Goal: Find specific fact: Find specific fact

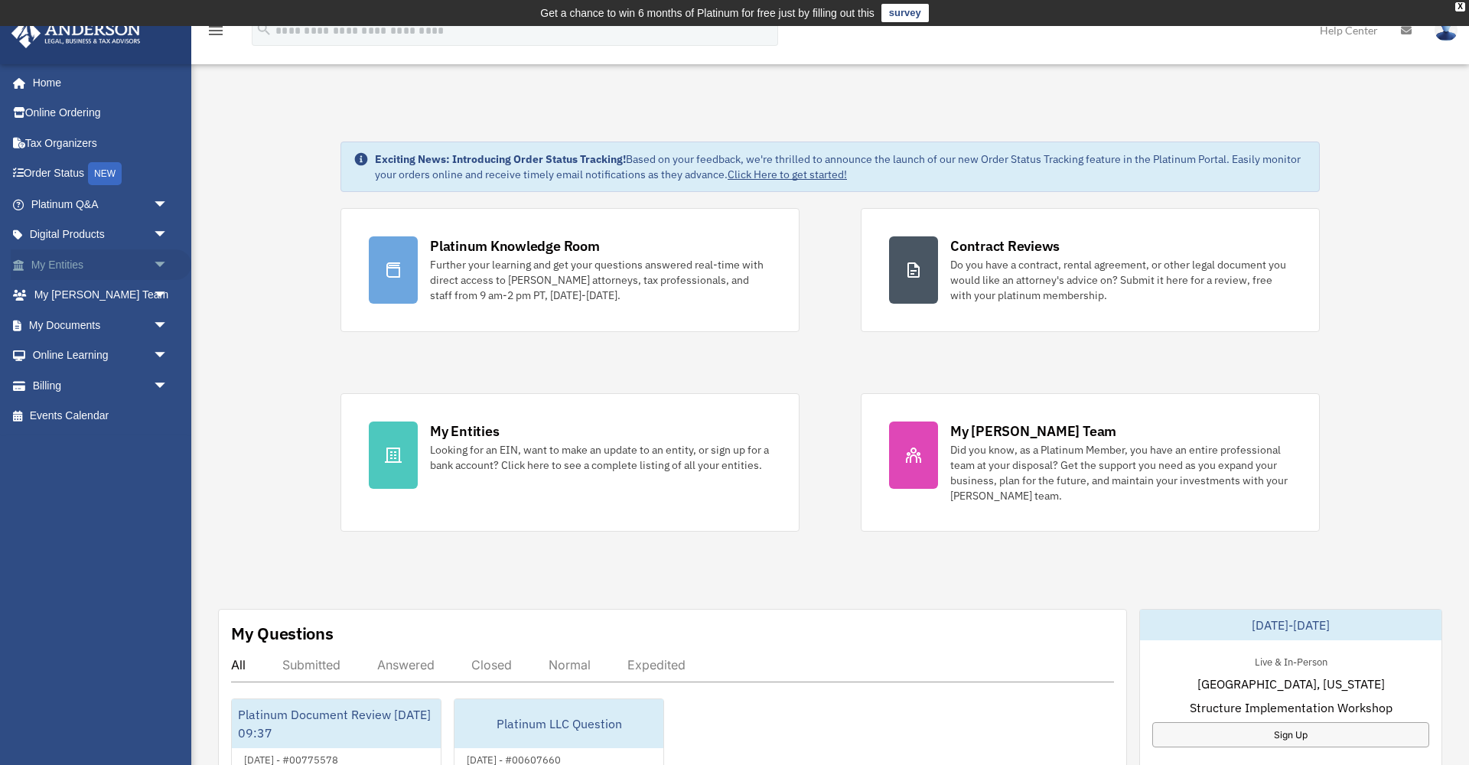
click at [161, 262] on span "arrow_drop_down" at bounding box center [168, 264] width 31 height 31
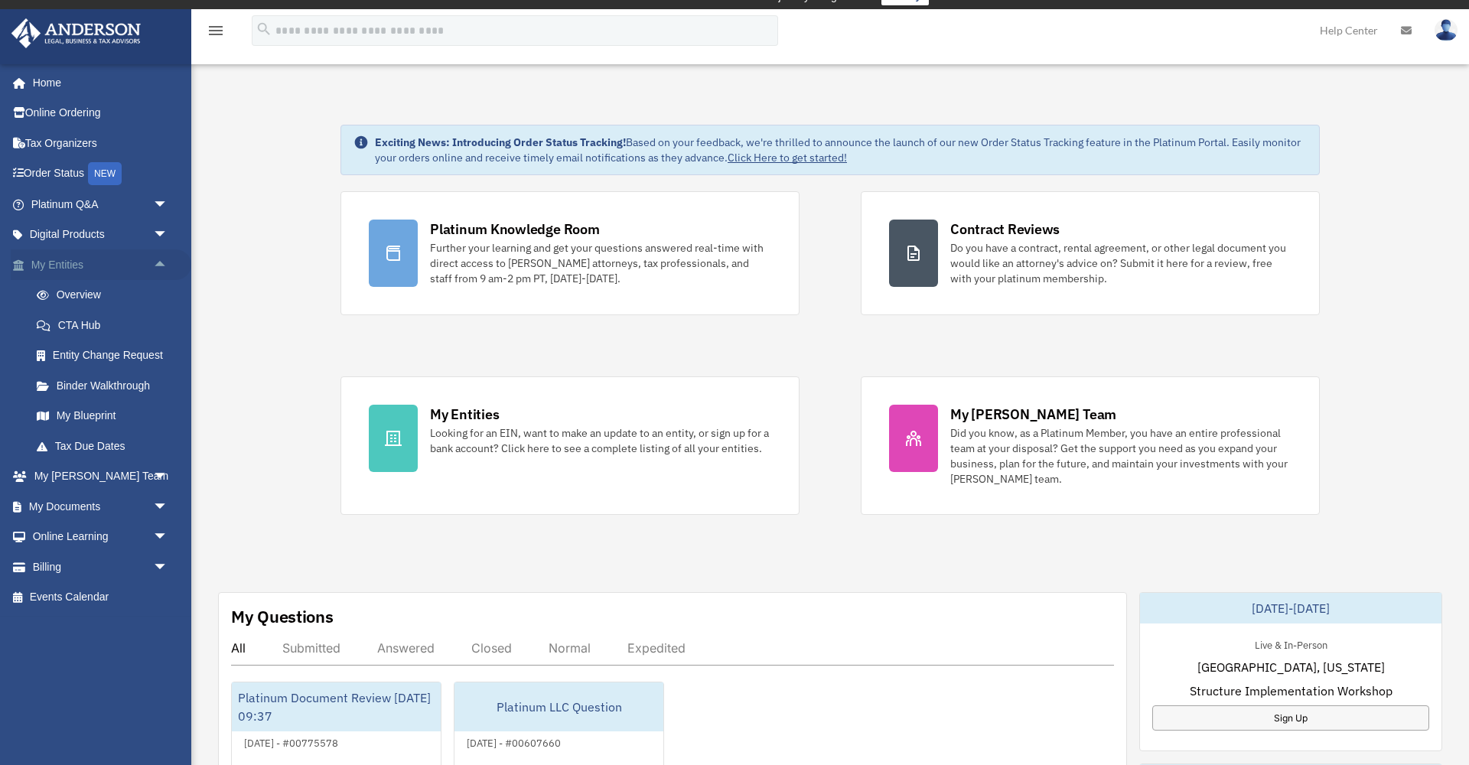
scroll to position [18, 0]
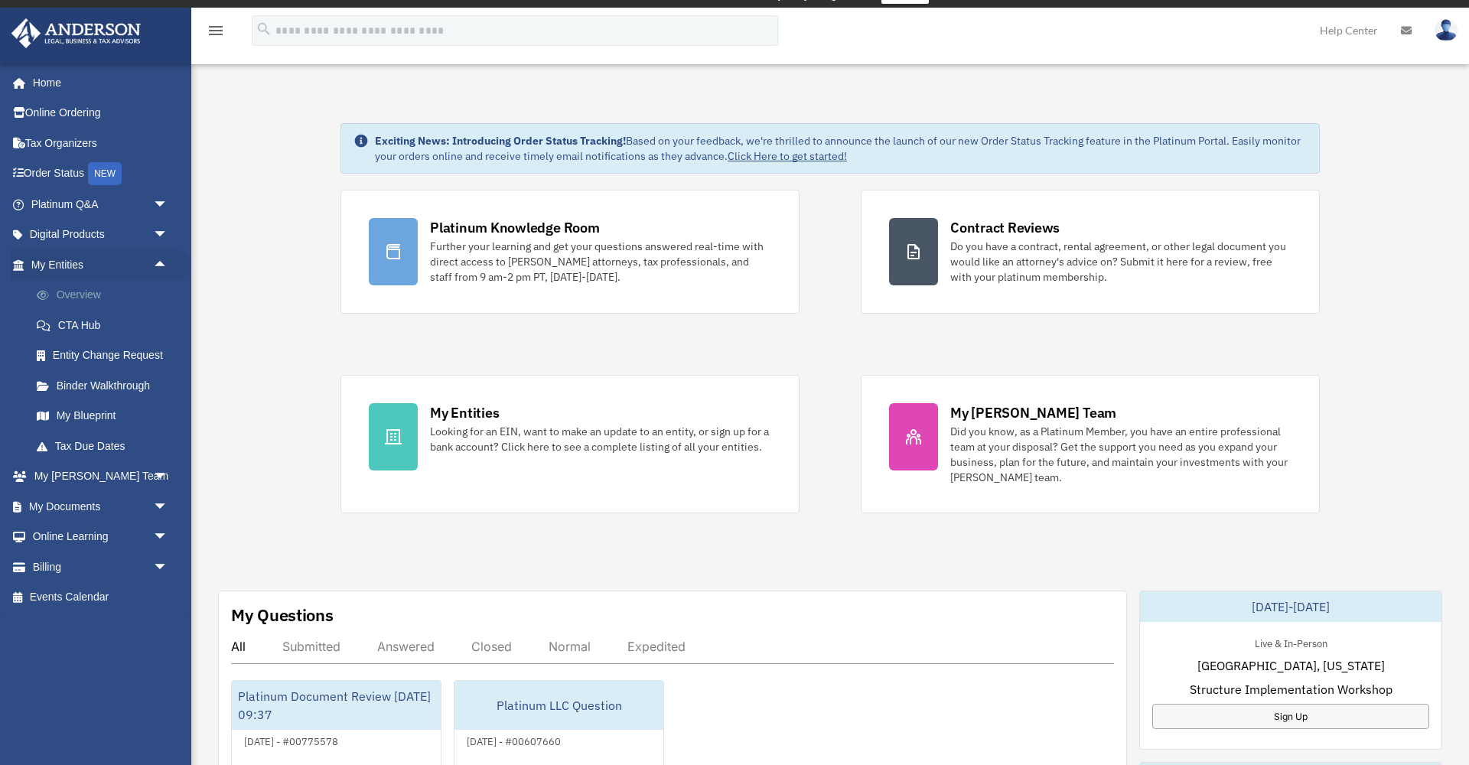
click at [98, 289] on link "Overview" at bounding box center [106, 295] width 170 height 31
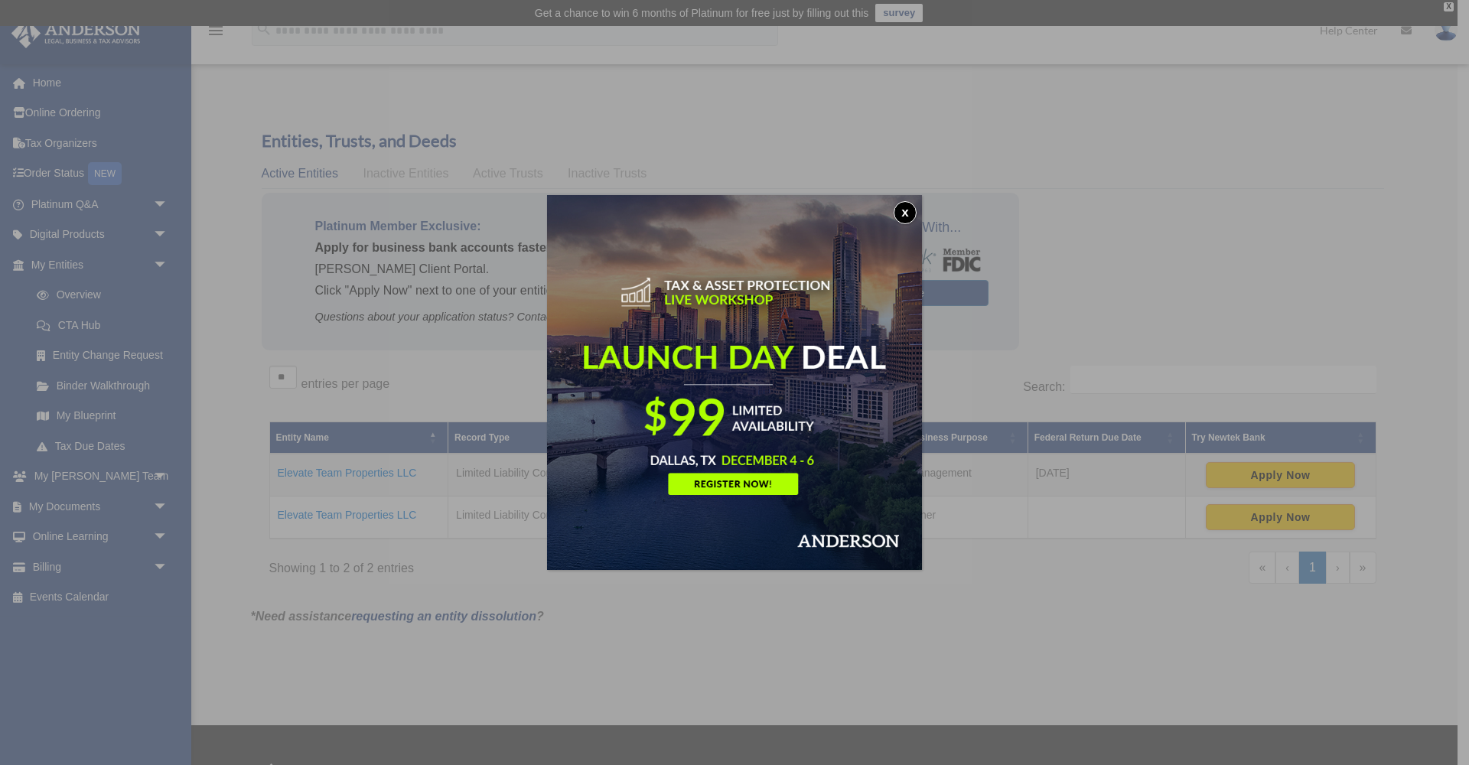
click at [907, 207] on button "x" at bounding box center [905, 212] width 23 height 23
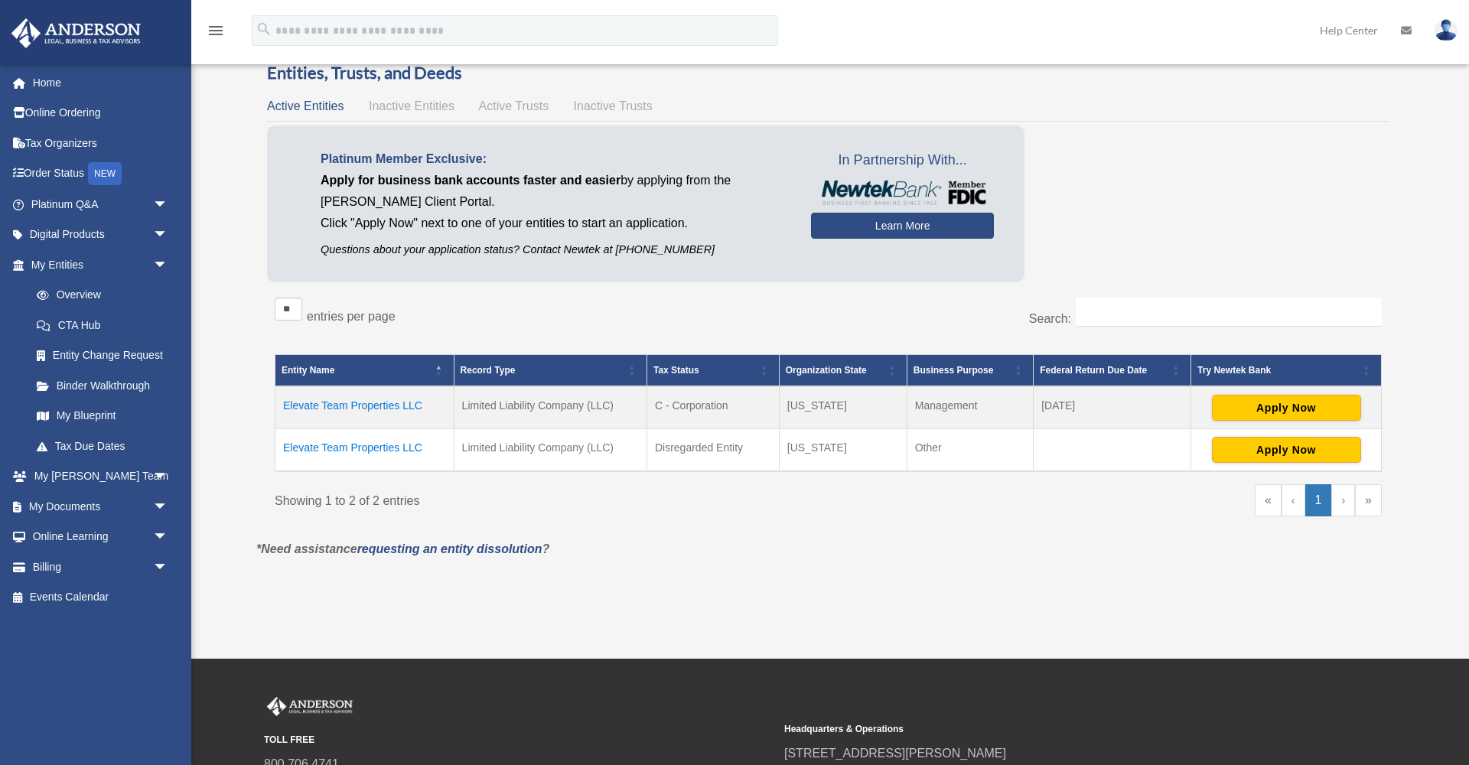
scroll to position [75, 0]
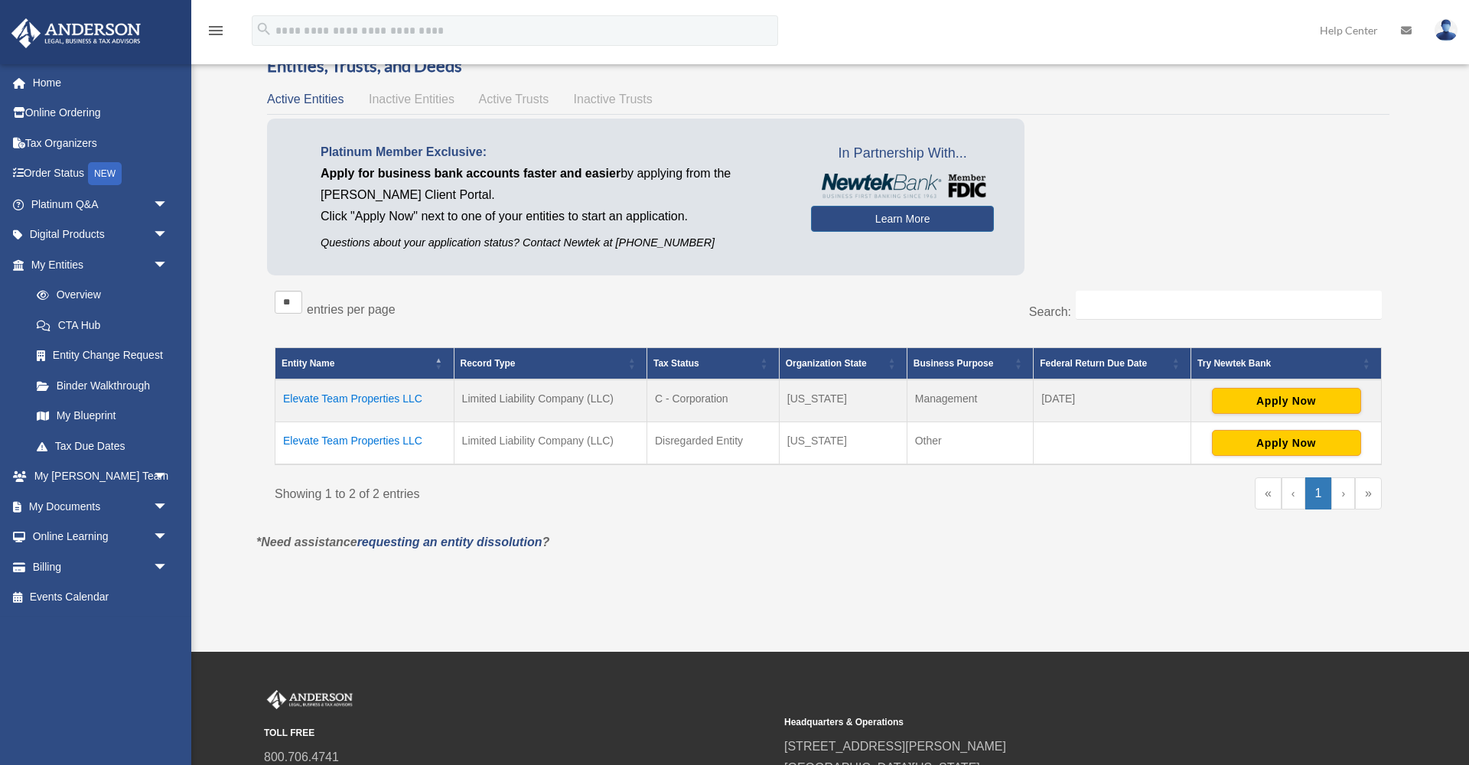
click at [370, 393] on td "Elevate Team Properties LLC" at bounding box center [364, 400] width 179 height 43
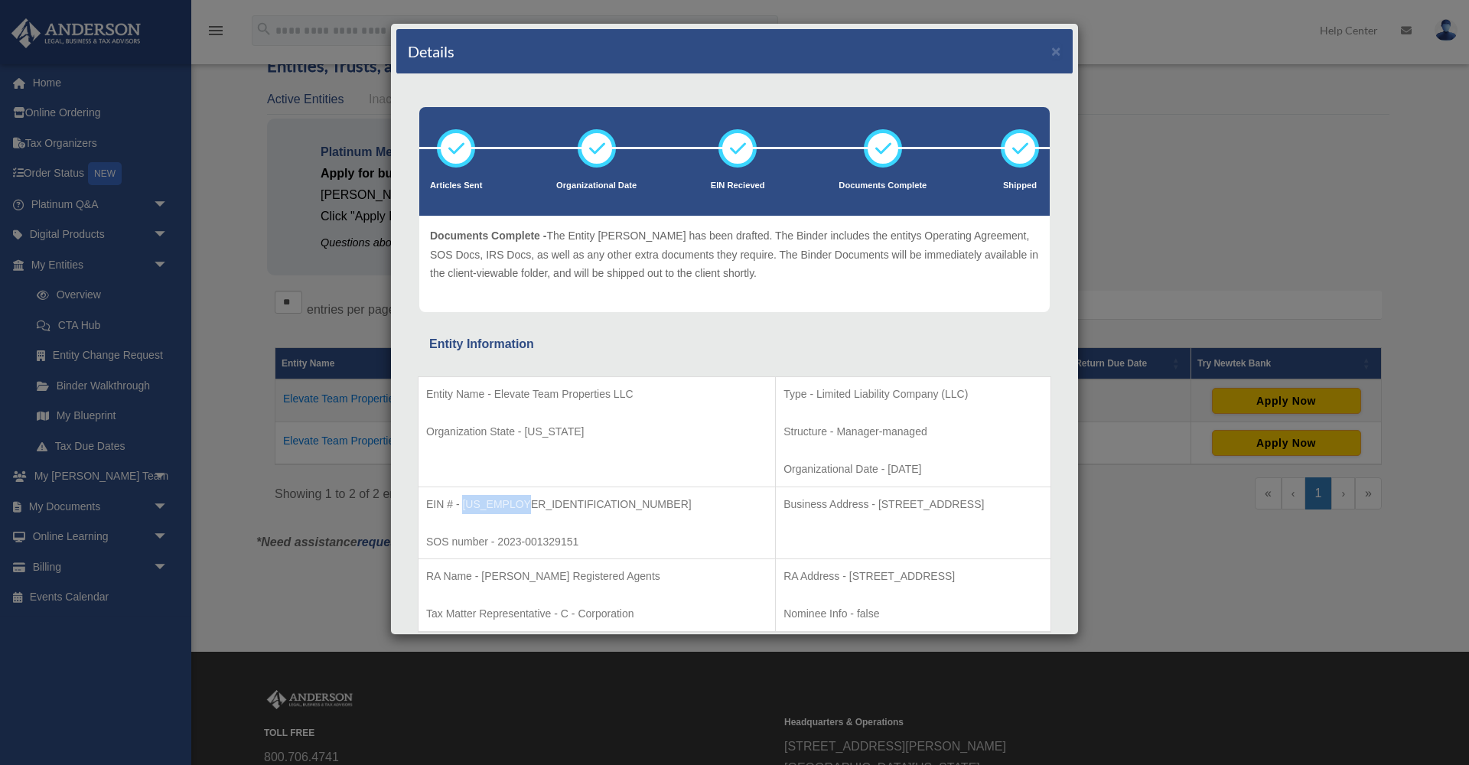
drag, startPoint x: 462, startPoint y: 498, endPoint x: 522, endPoint y: 503, distance: 59.8
click at [522, 503] on p "EIN # - 93-3363311" at bounding box center [596, 504] width 341 height 19
copy p "93-3363311"
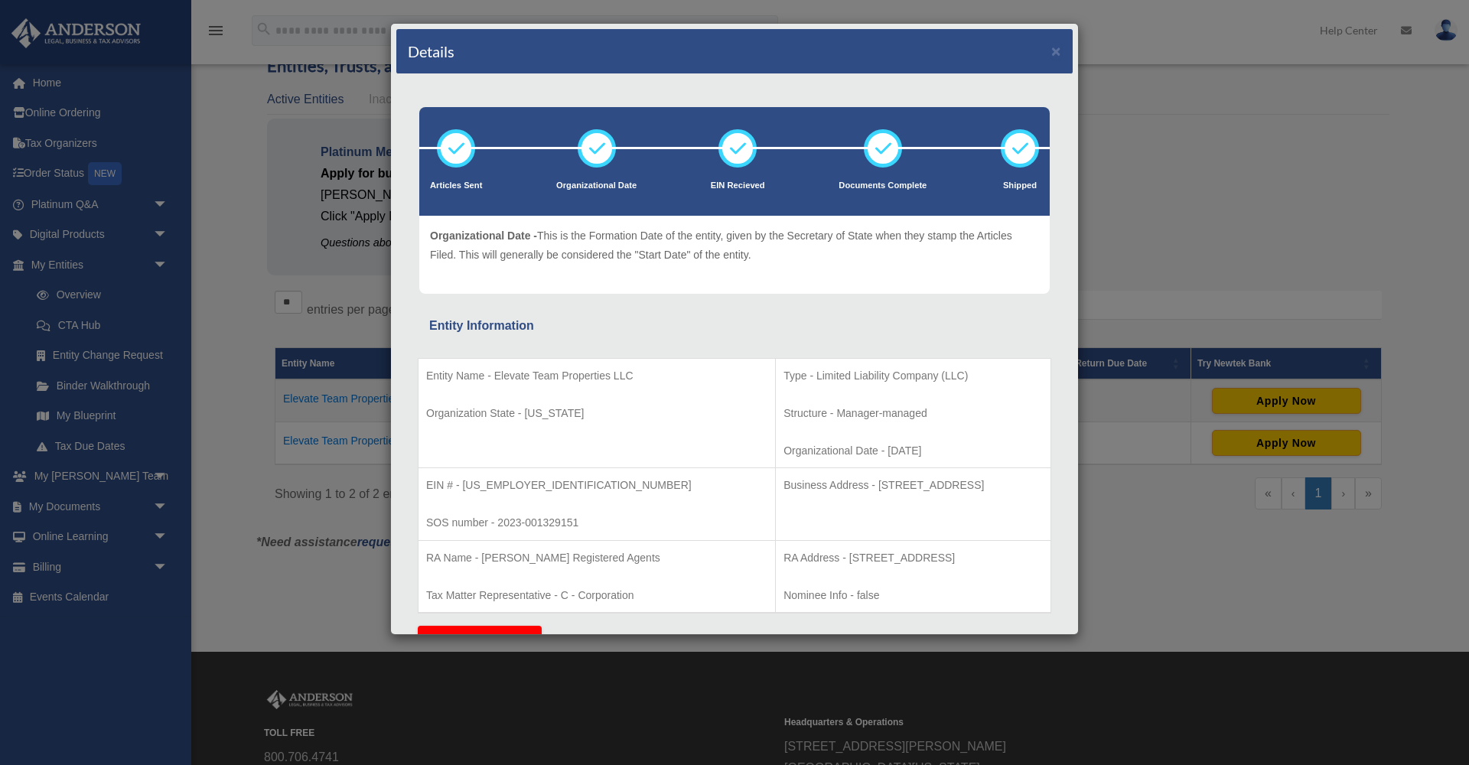
click at [959, 358] on td "Type - Limited Liability Company (LLC) Structure - Manager-managed Organization…" at bounding box center [913, 413] width 275 height 110
drag, startPoint x: 477, startPoint y: 481, endPoint x: 527, endPoint y: 483, distance: 49.8
click at [527, 483] on p "EIN # - 93-3363311" at bounding box center [596, 485] width 341 height 19
copy p "3363311"
